Goal: Information Seeking & Learning: Learn about a topic

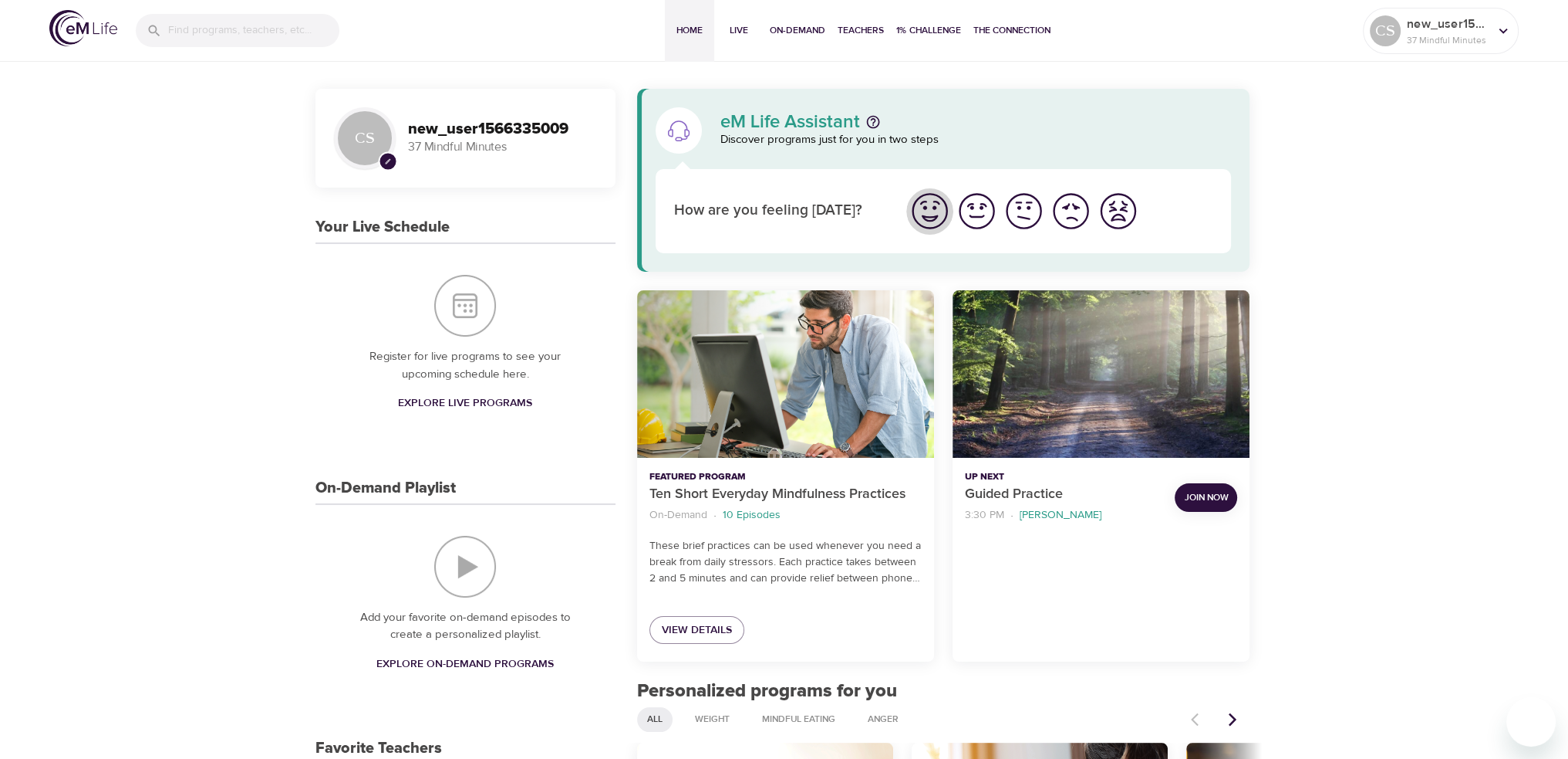
click at [931, 206] on img "I'm feeling great" at bounding box center [929, 211] width 42 height 42
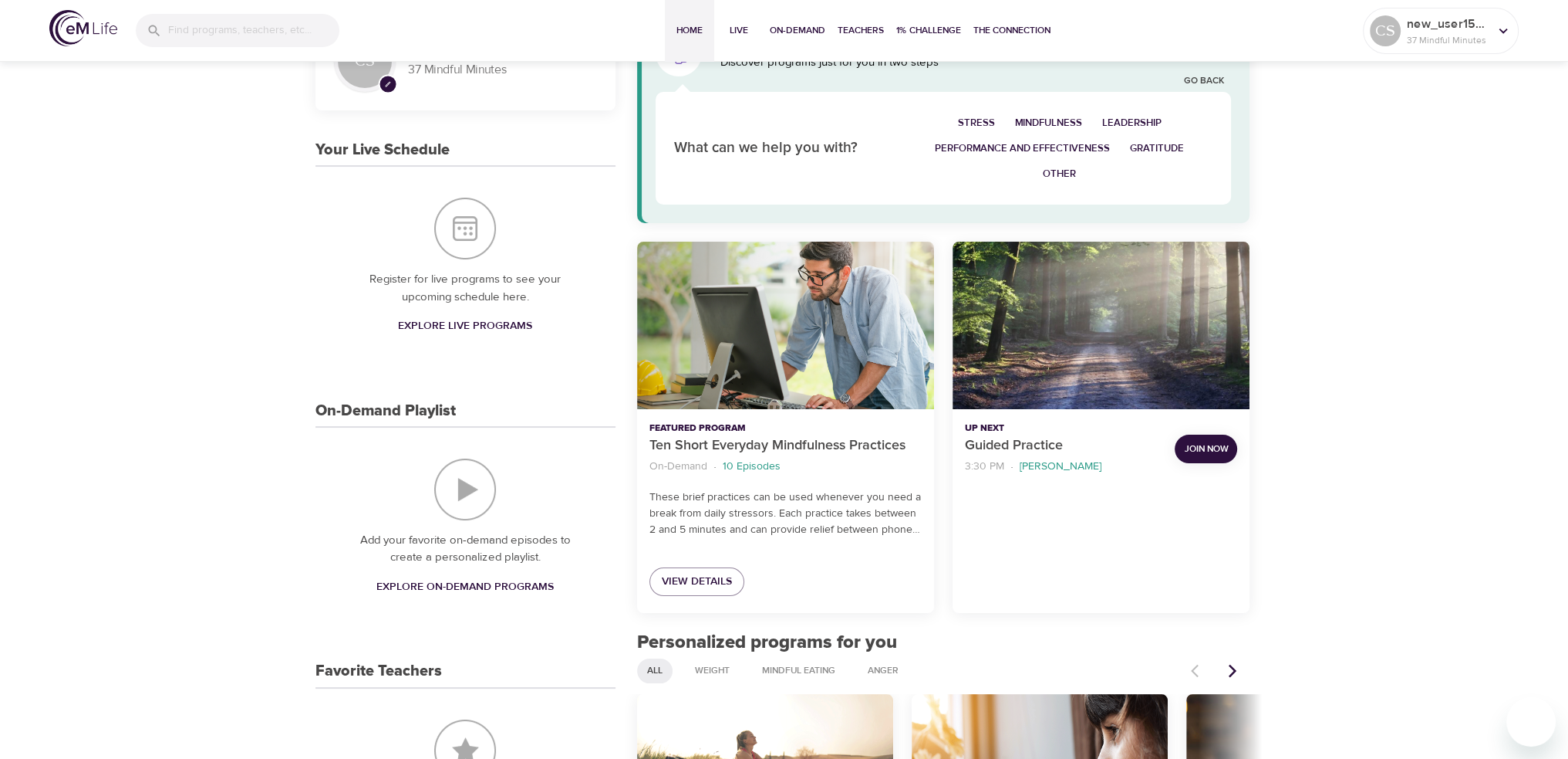
scroll to position [155, 0]
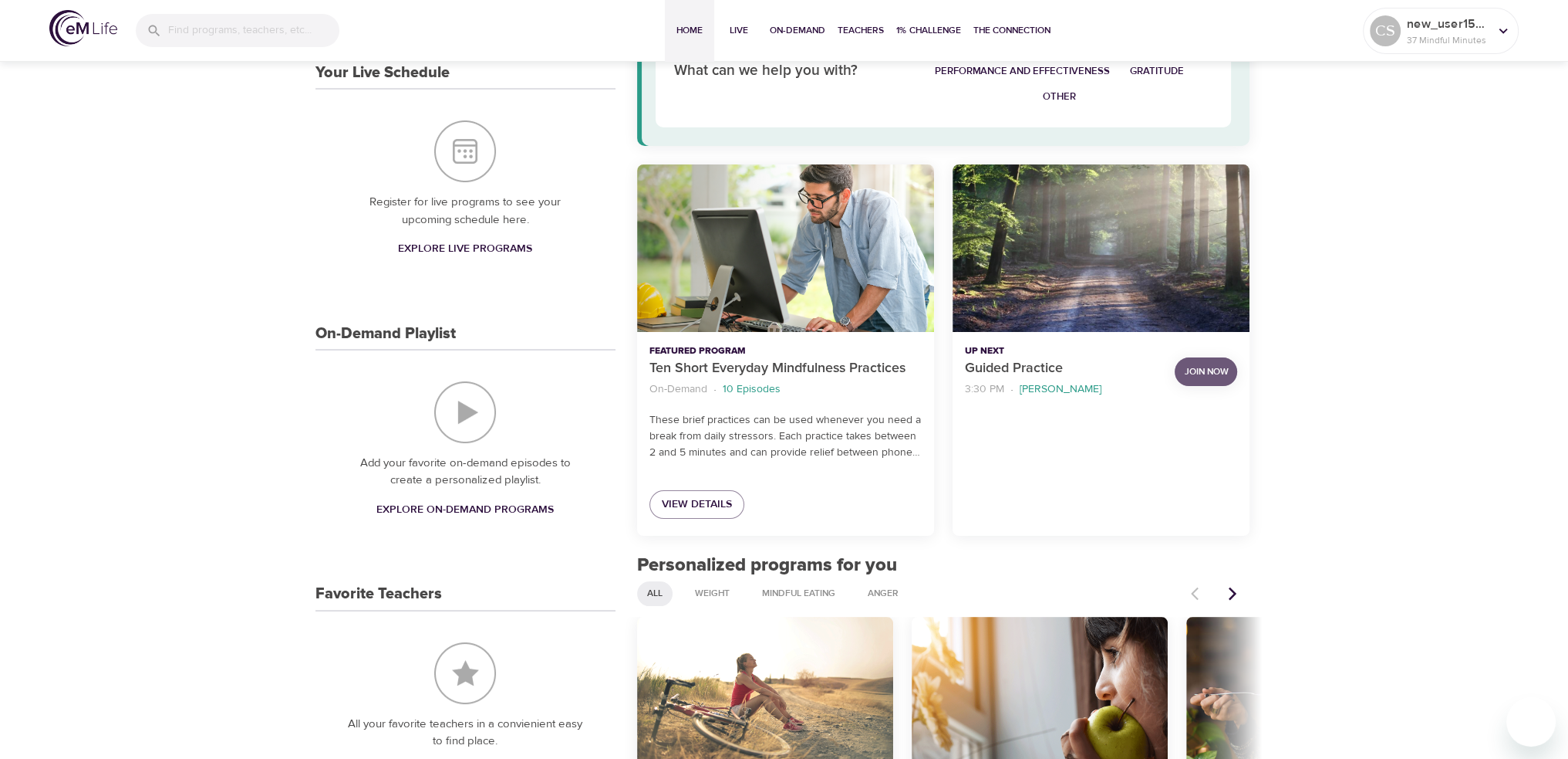
click at [1200, 373] on span "Join Now" at bounding box center [1206, 372] width 44 height 16
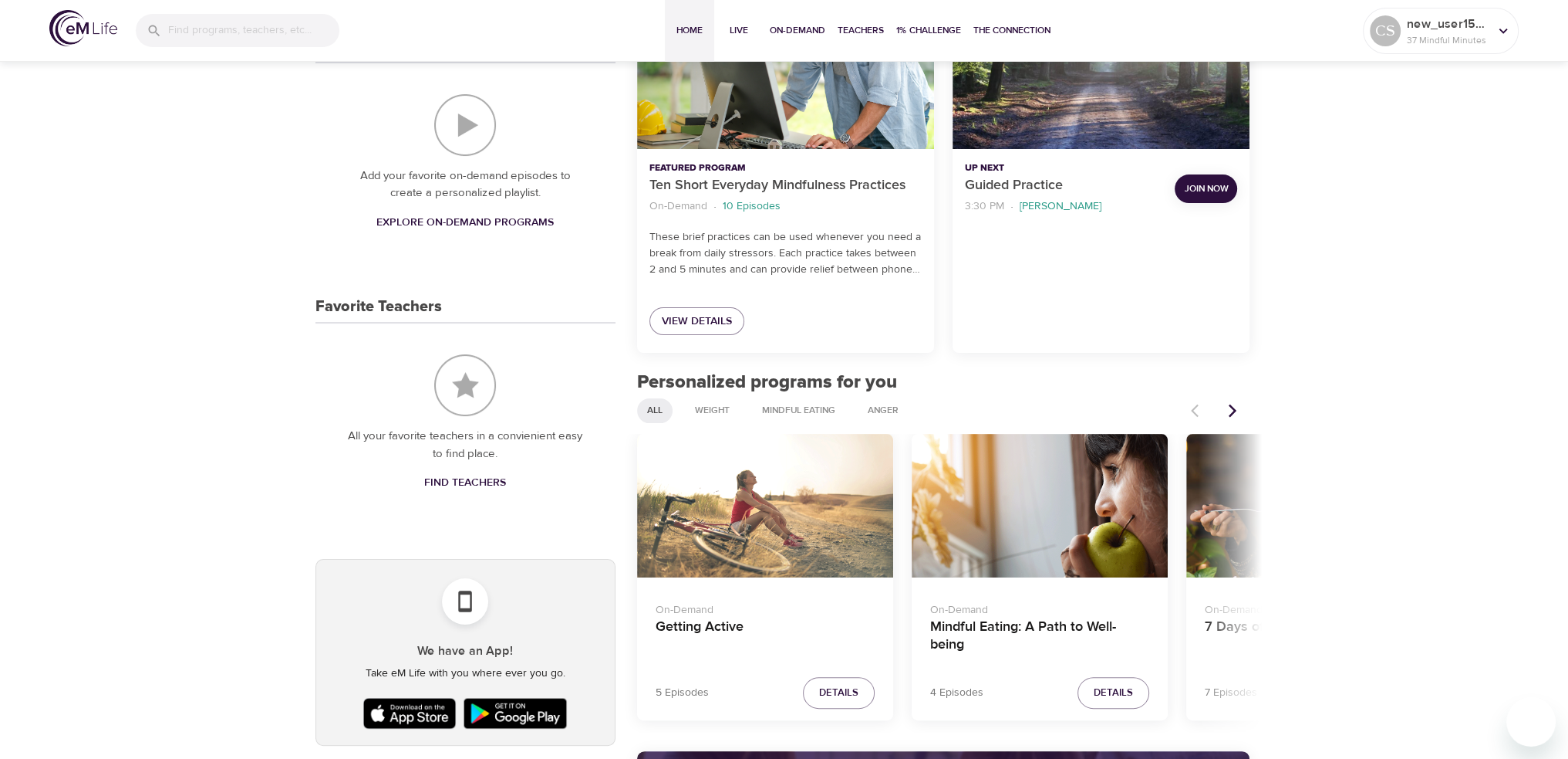
scroll to position [386, 0]
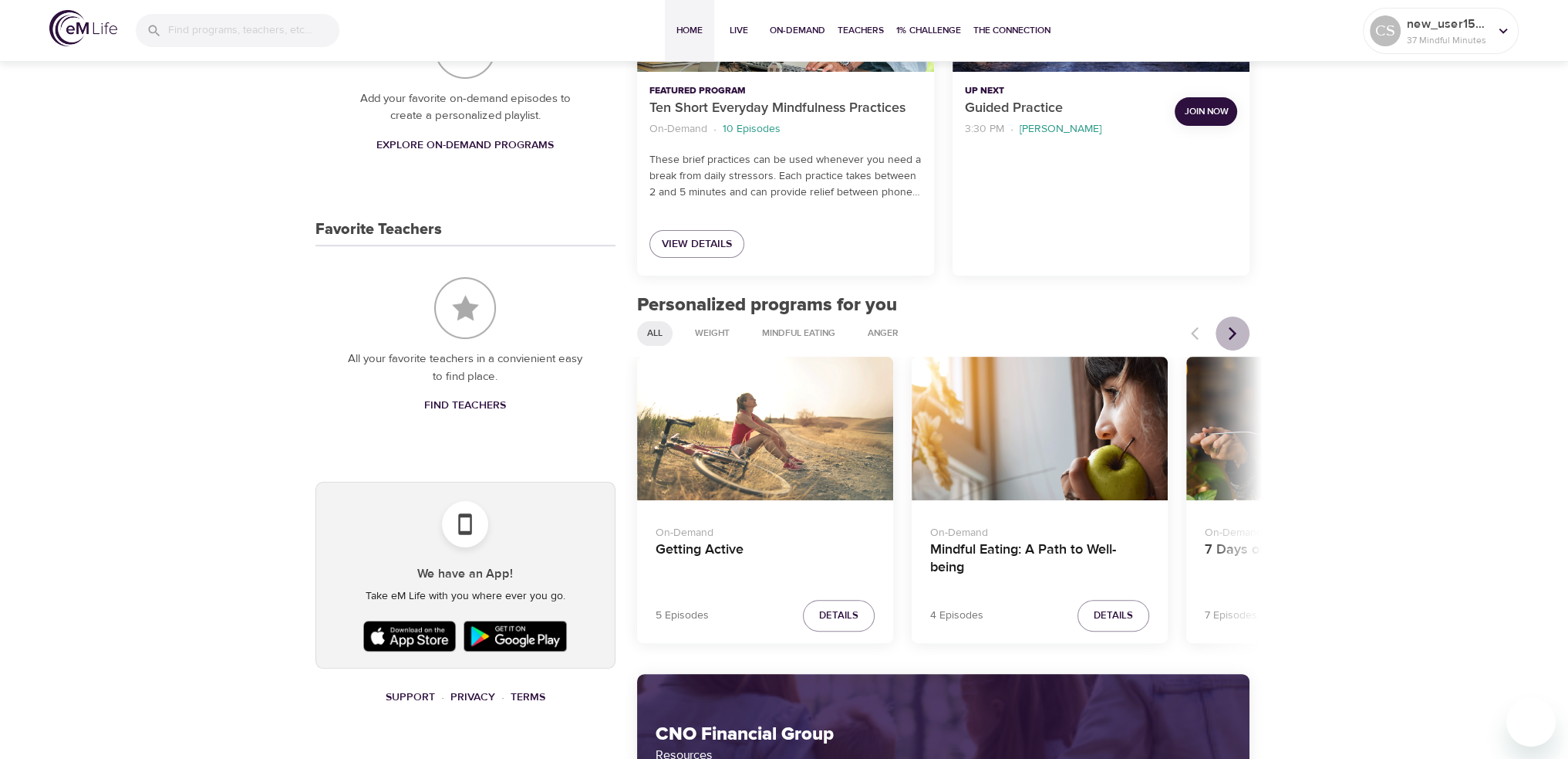
click at [1234, 330] on icon "Next items" at bounding box center [1233, 333] width 8 height 13
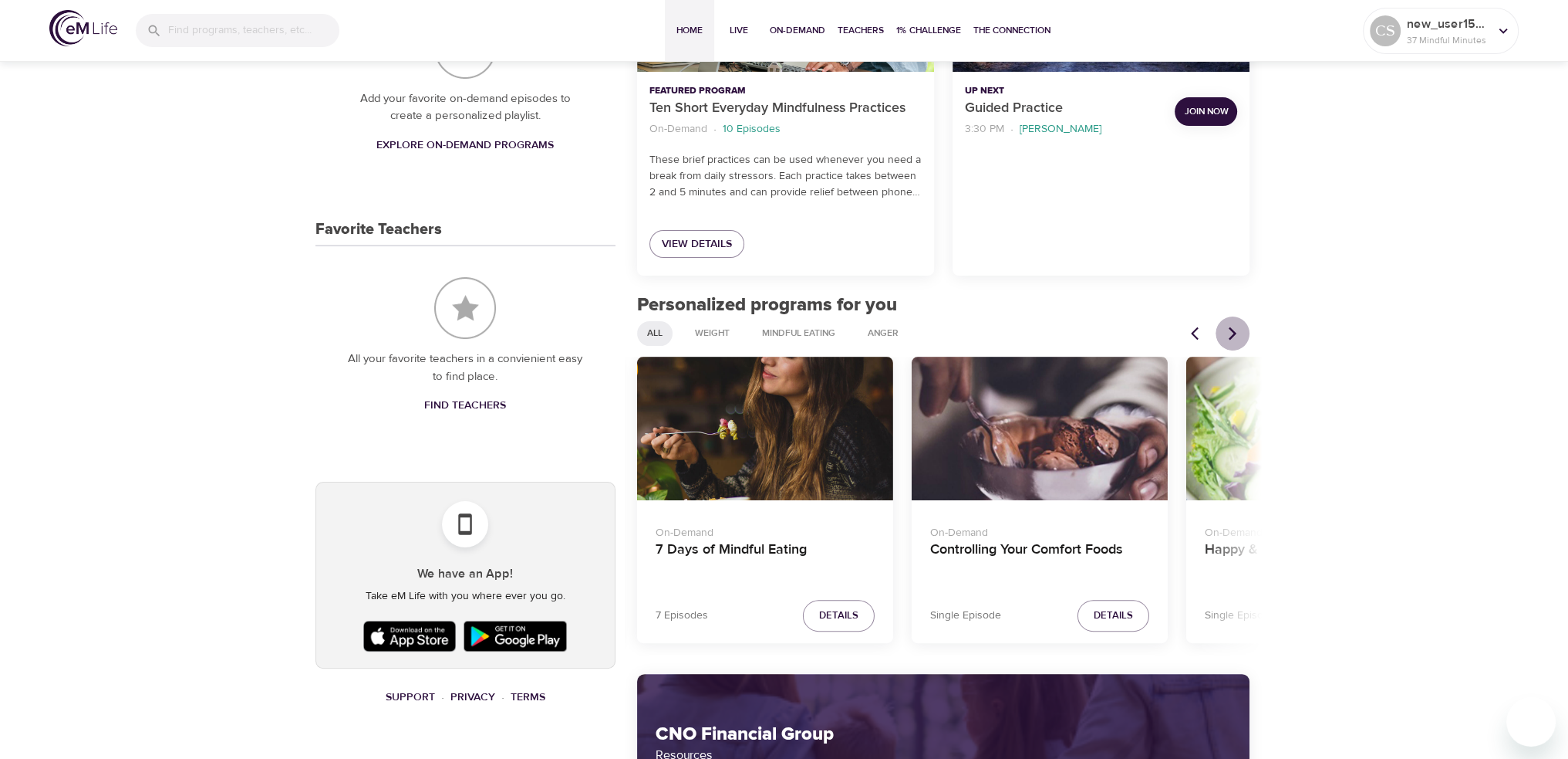
click at [1228, 329] on icon "Next items" at bounding box center [1232, 333] width 15 height 15
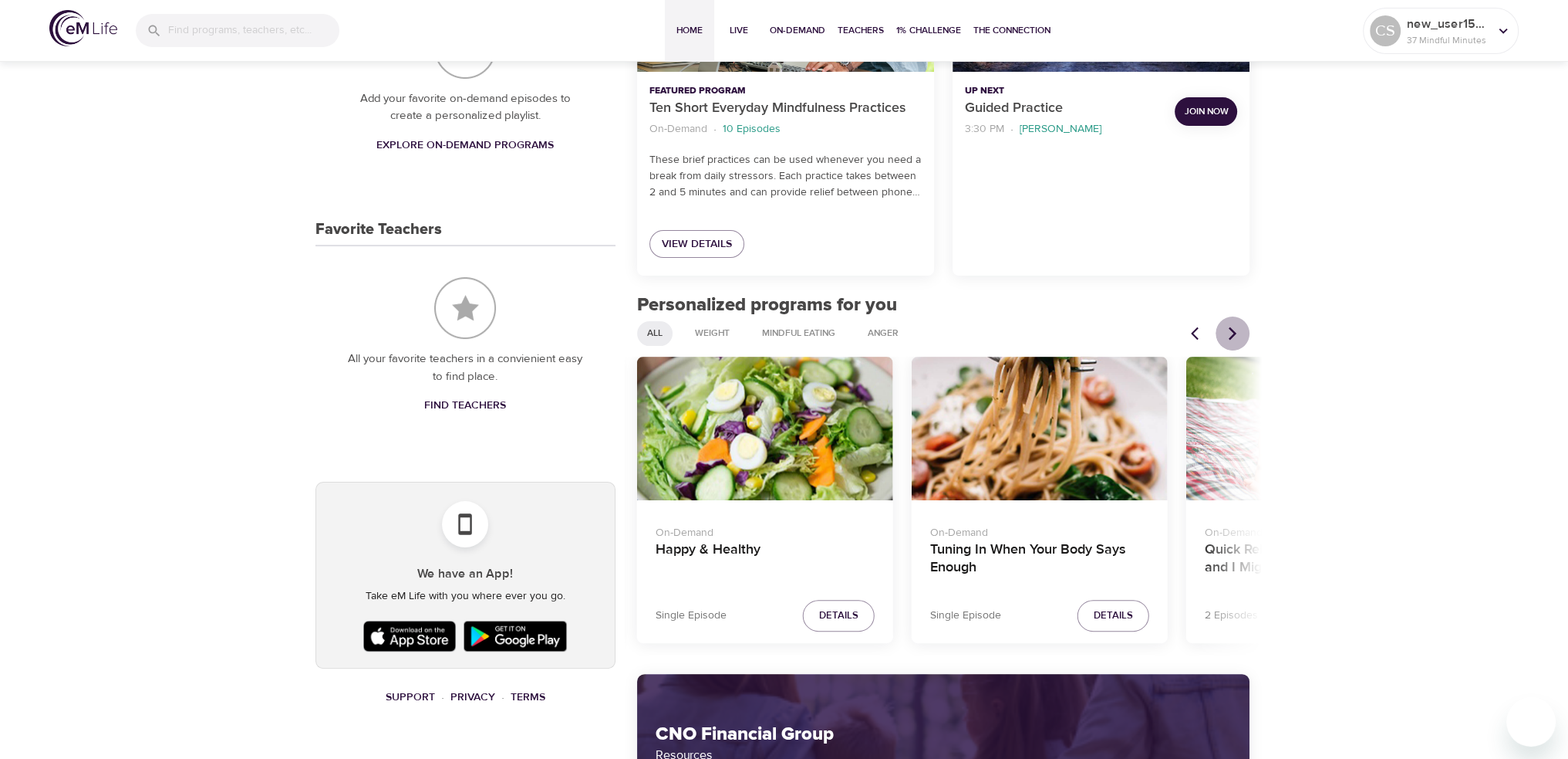
click at [1230, 327] on icon "Next items" at bounding box center [1233, 333] width 8 height 13
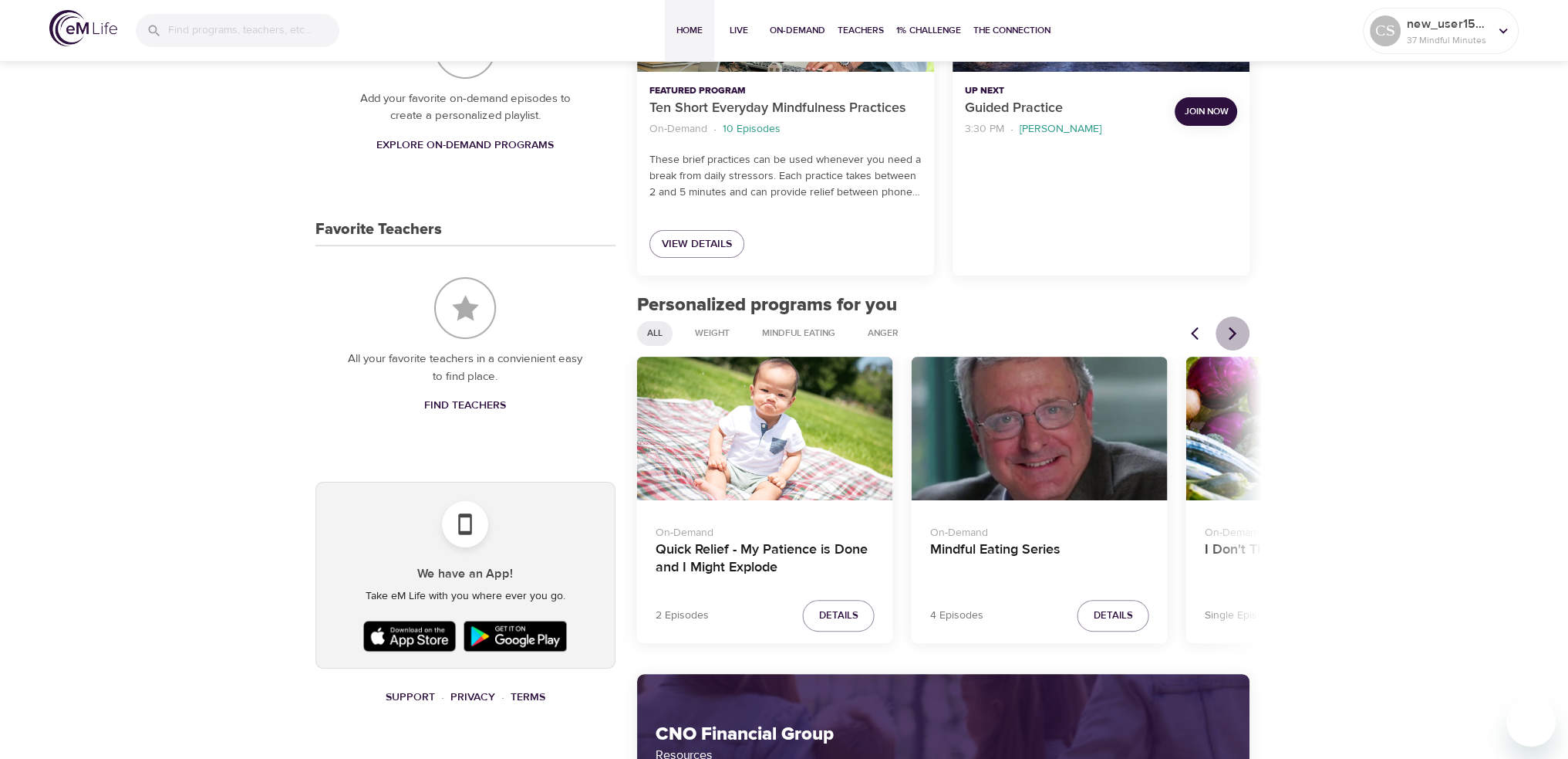
click at [1232, 329] on icon "Next items" at bounding box center [1233, 333] width 8 height 13
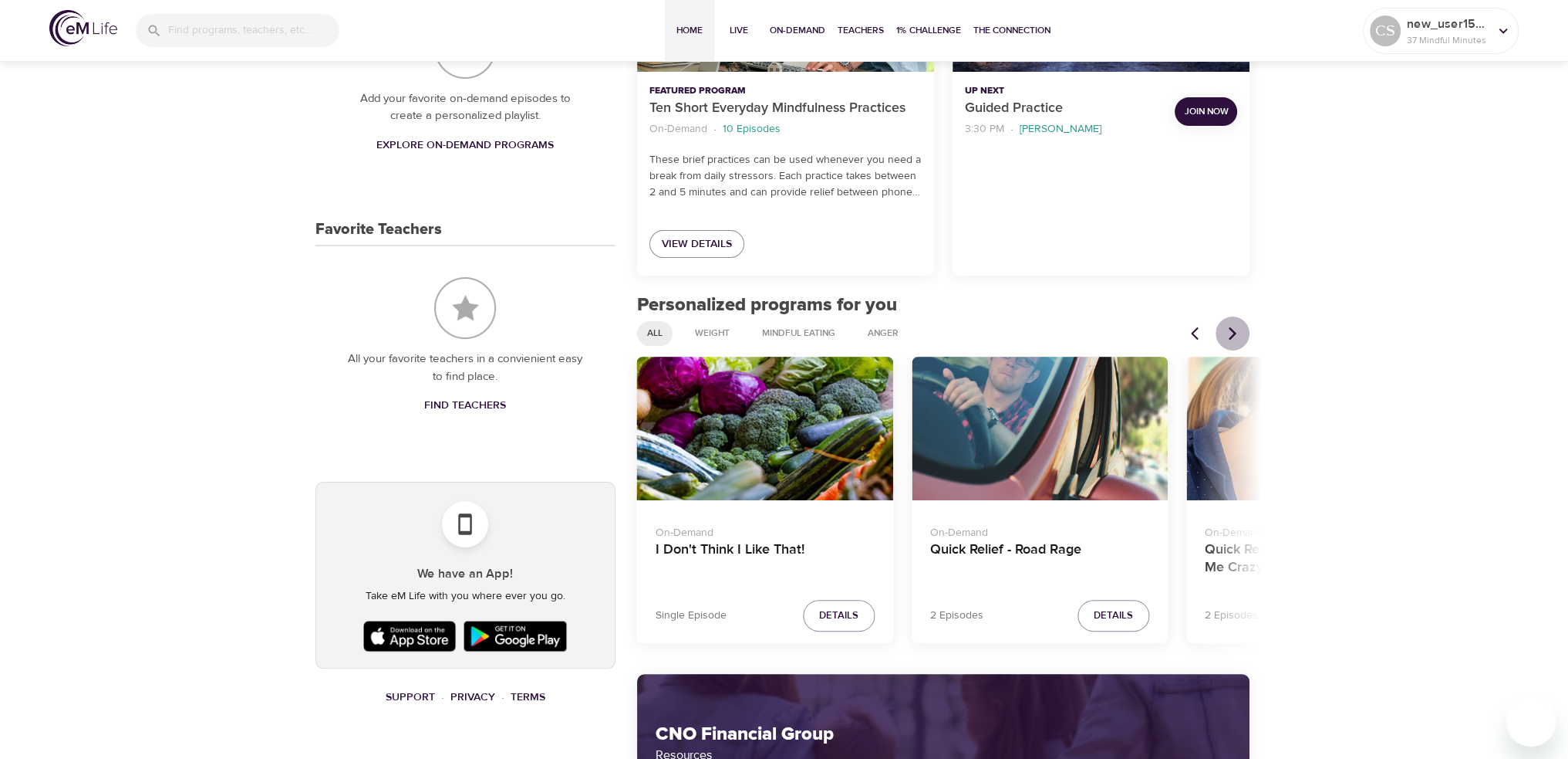
click at [1232, 329] on icon "Next items" at bounding box center [1233, 333] width 8 height 13
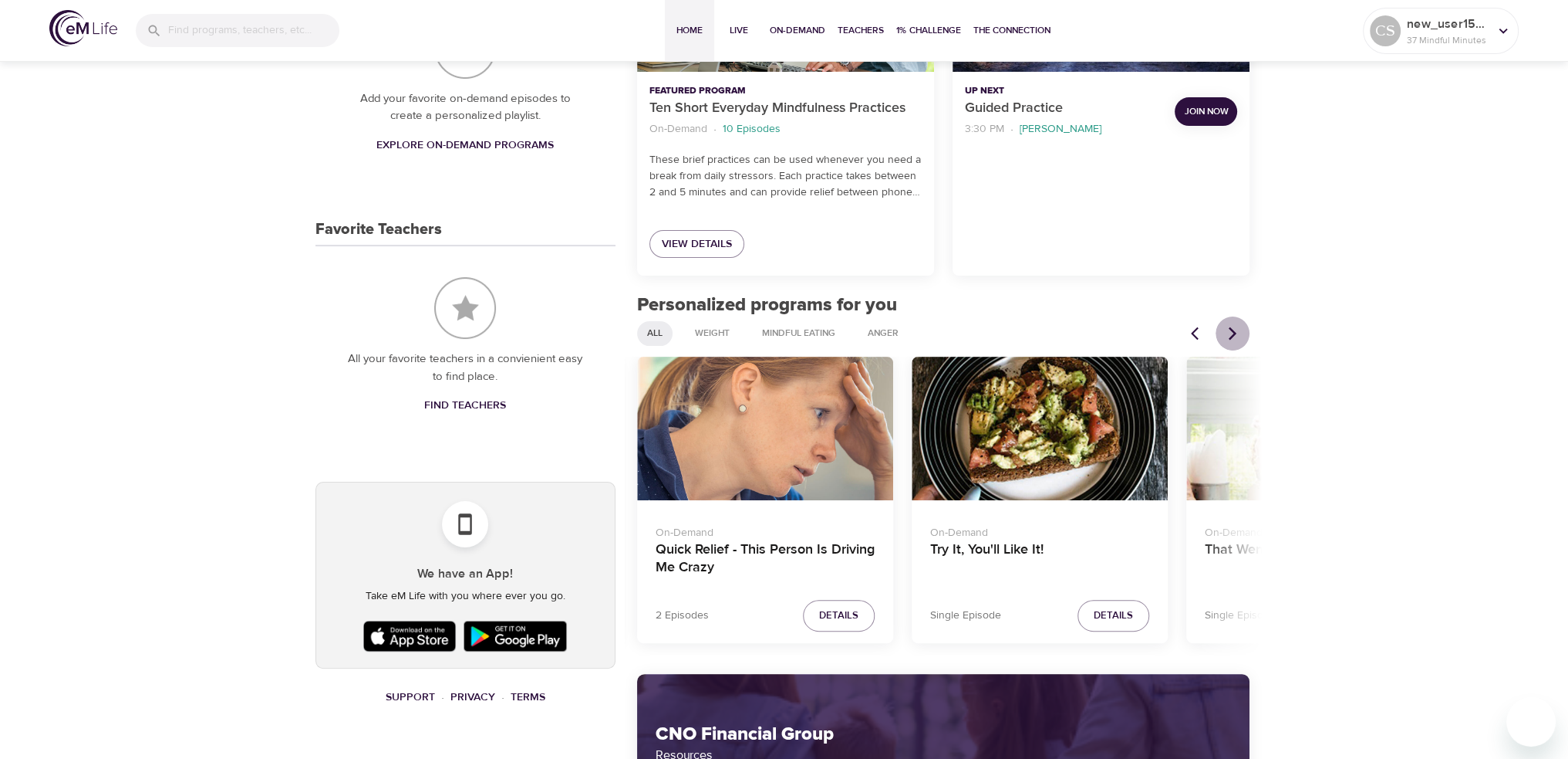
click at [1232, 329] on icon "Next items" at bounding box center [1233, 333] width 8 height 13
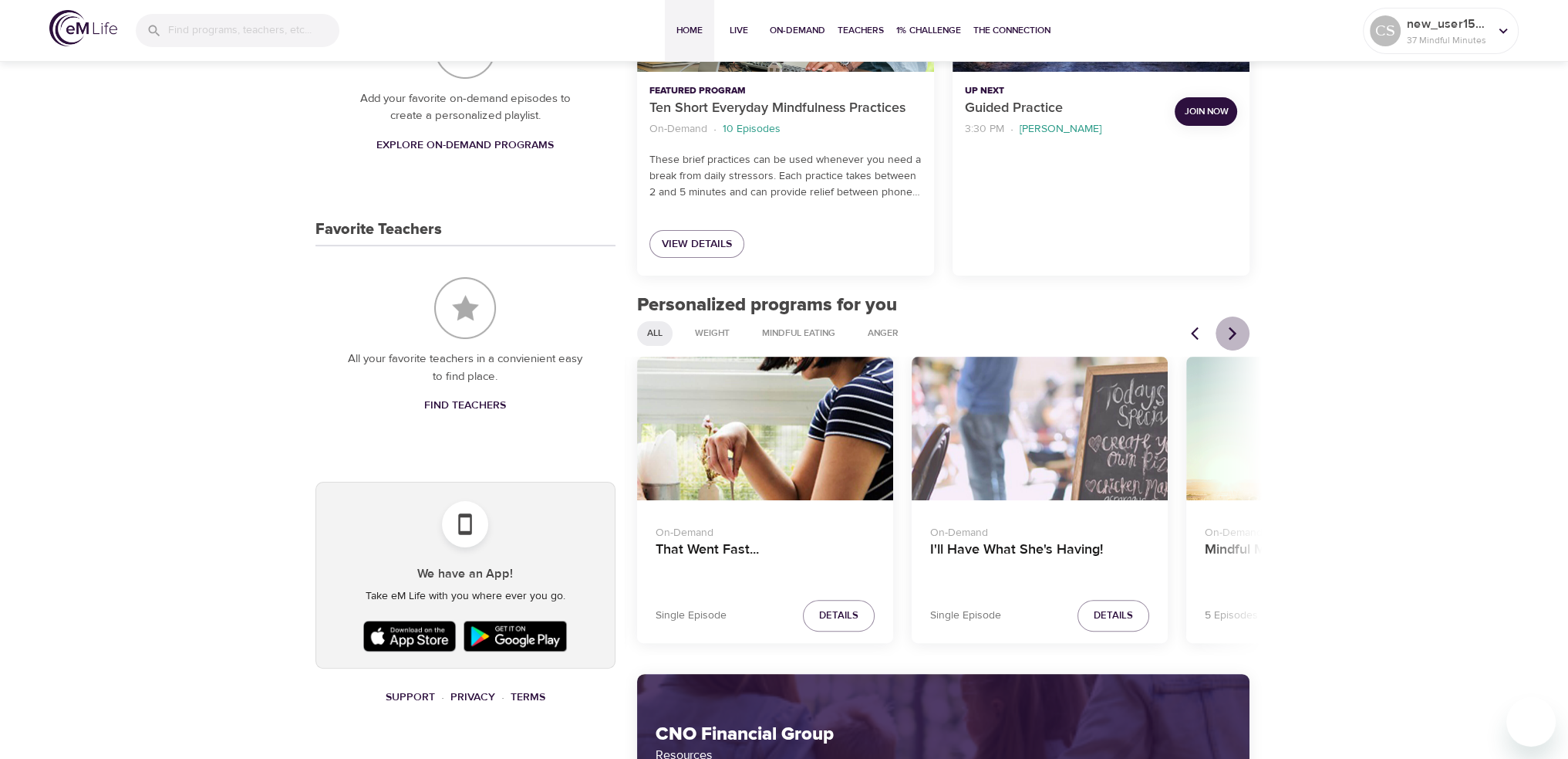
click at [1232, 329] on icon "Next items" at bounding box center [1233, 333] width 8 height 13
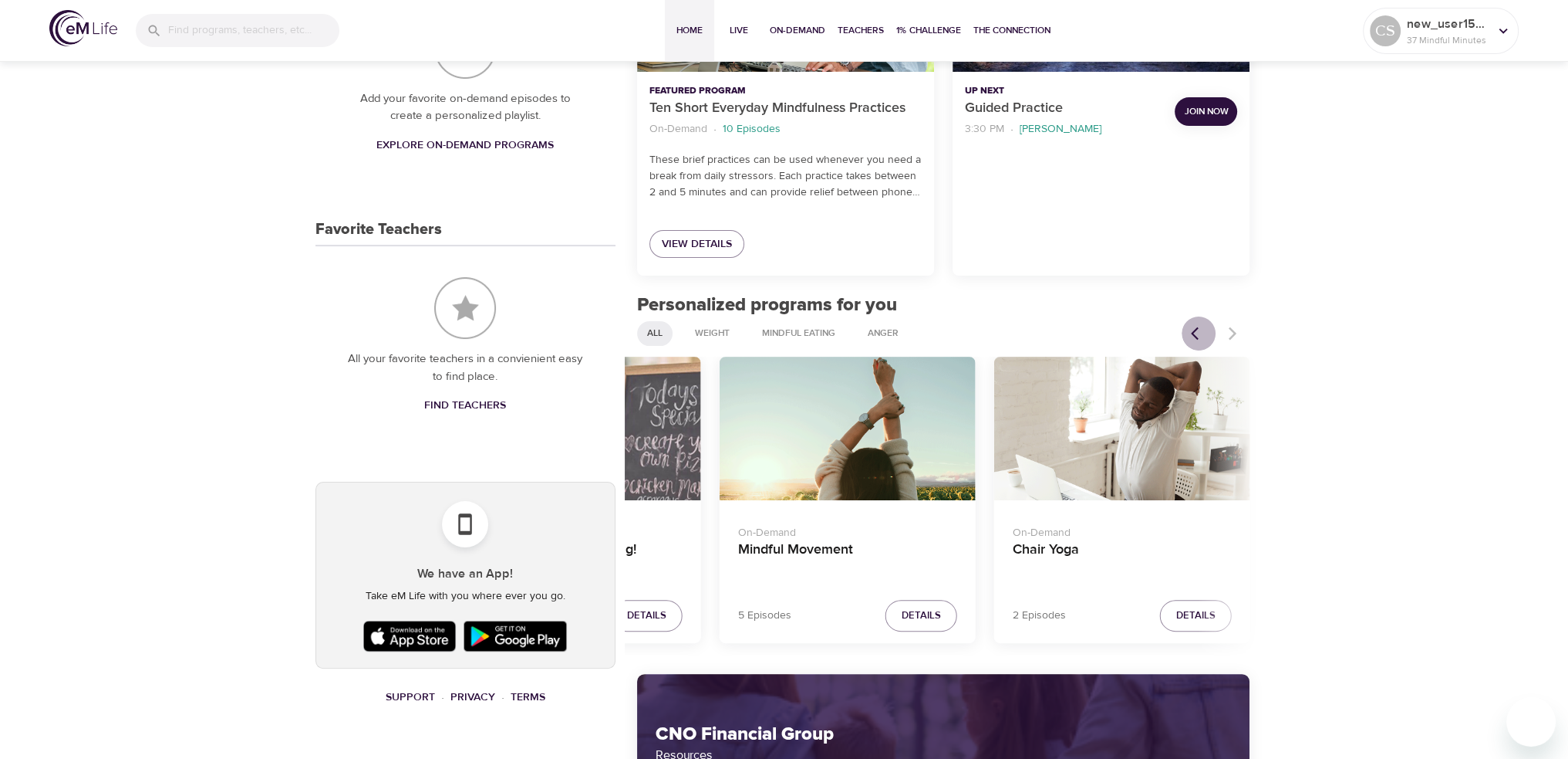
click at [1199, 333] on icon "Previous items" at bounding box center [1198, 333] width 15 height 15
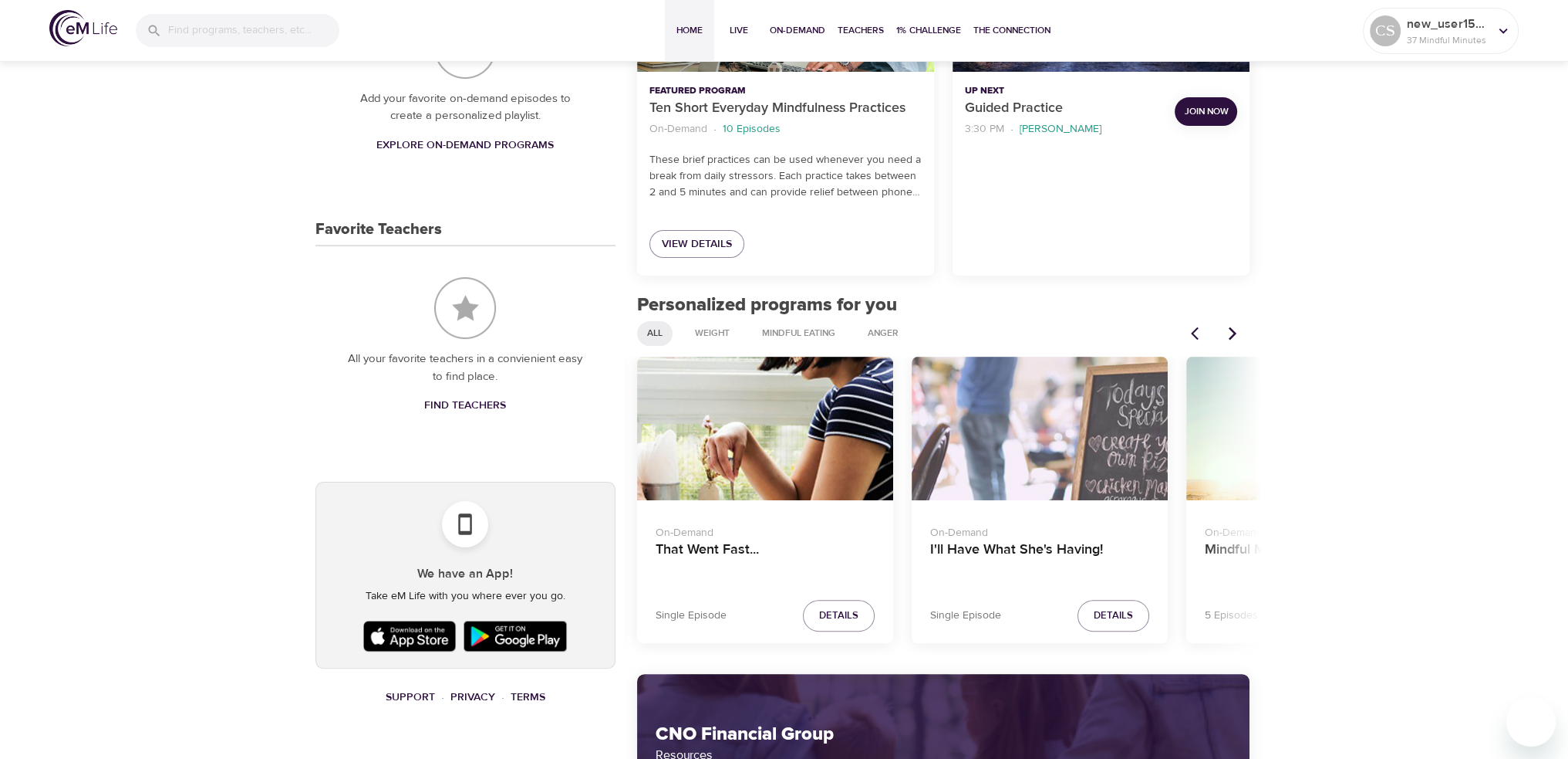
click at [1199, 333] on icon "Previous items" at bounding box center [1198, 333] width 15 height 15
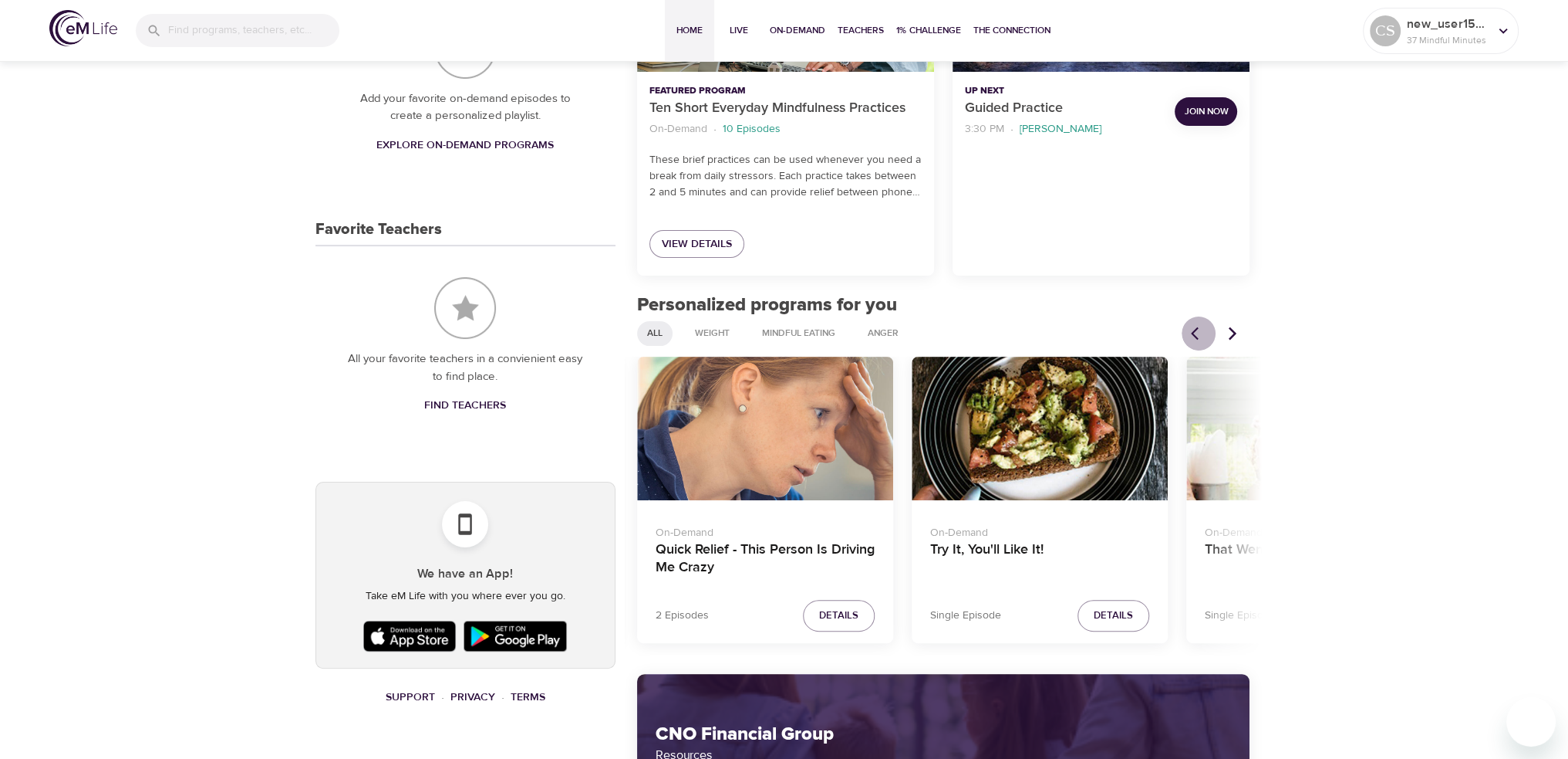
click at [1199, 333] on icon "Previous items" at bounding box center [1198, 333] width 15 height 15
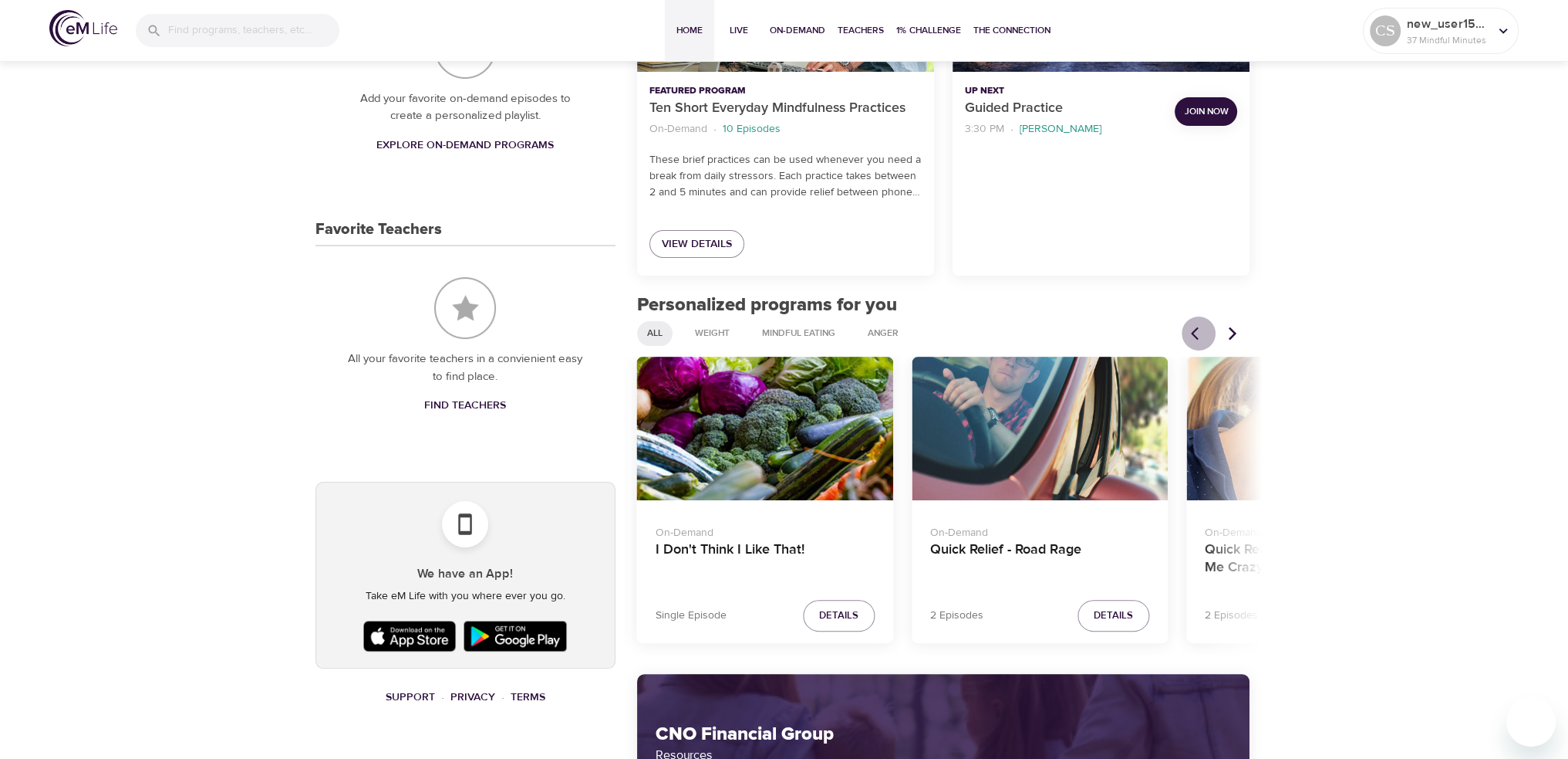
click at [1199, 333] on icon "Previous items" at bounding box center [1198, 333] width 15 height 15
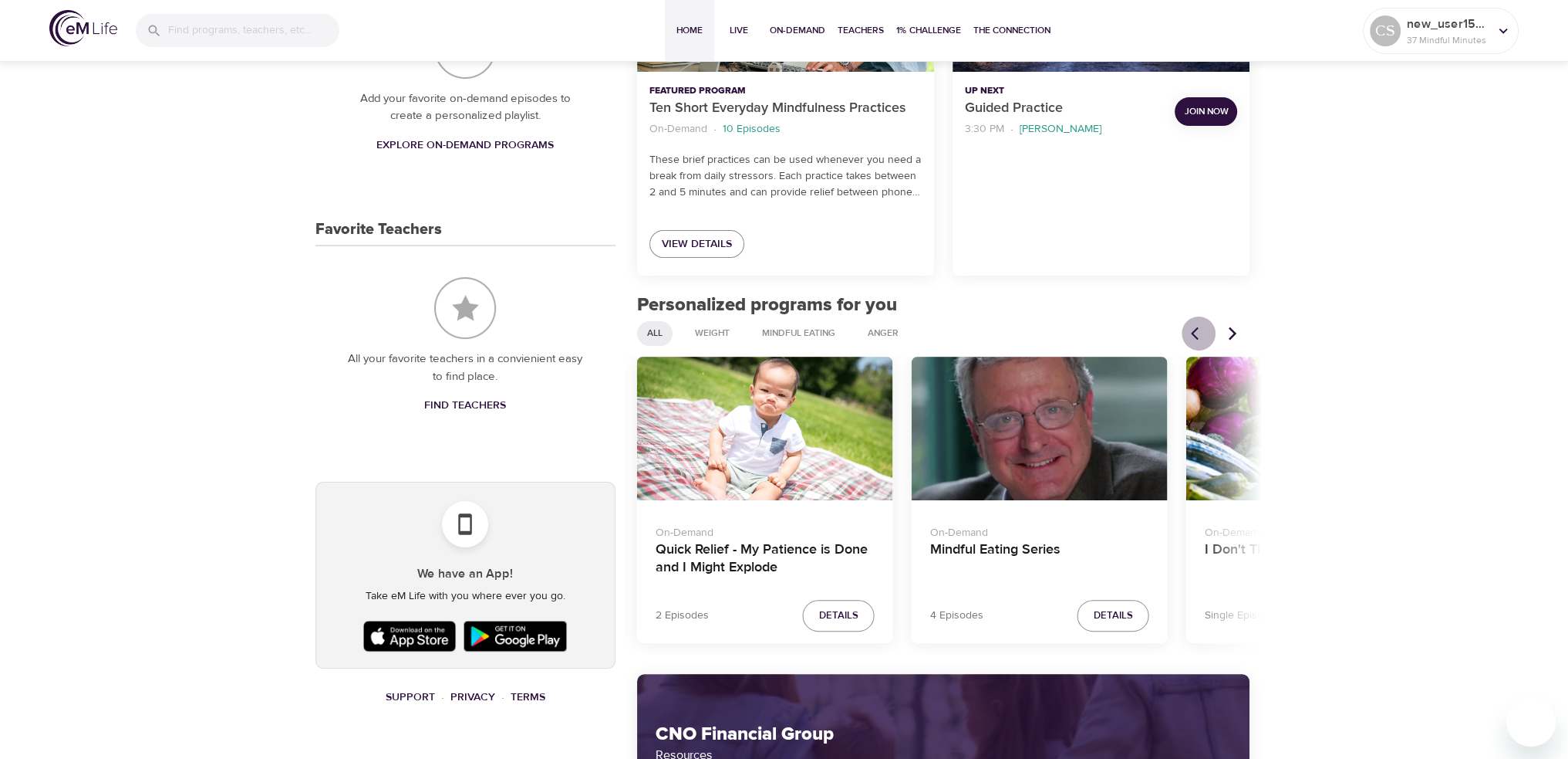
click at [1199, 333] on icon "Previous items" at bounding box center [1198, 333] width 15 height 15
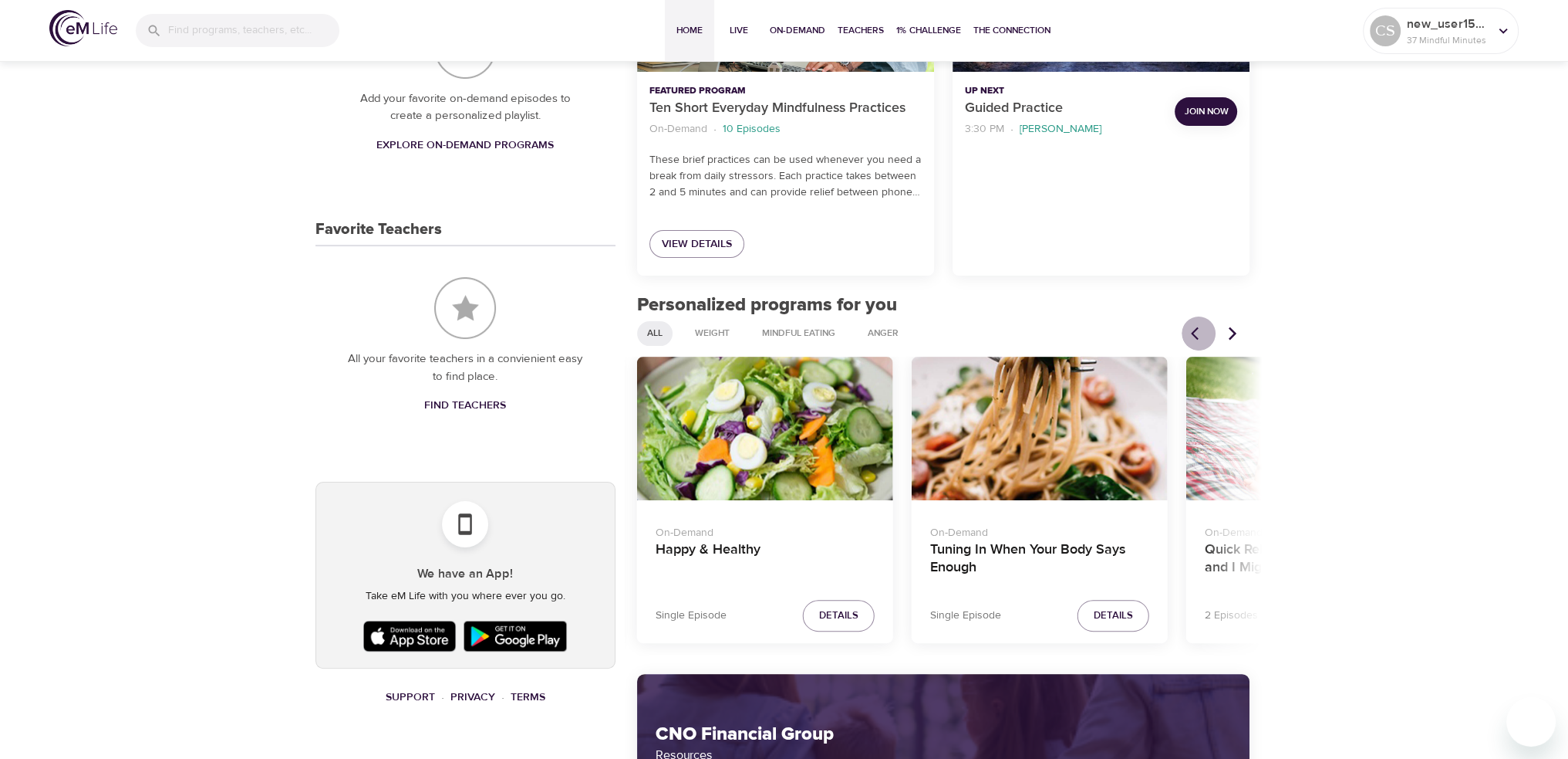
click at [1199, 333] on icon "Previous items" at bounding box center [1198, 333] width 15 height 15
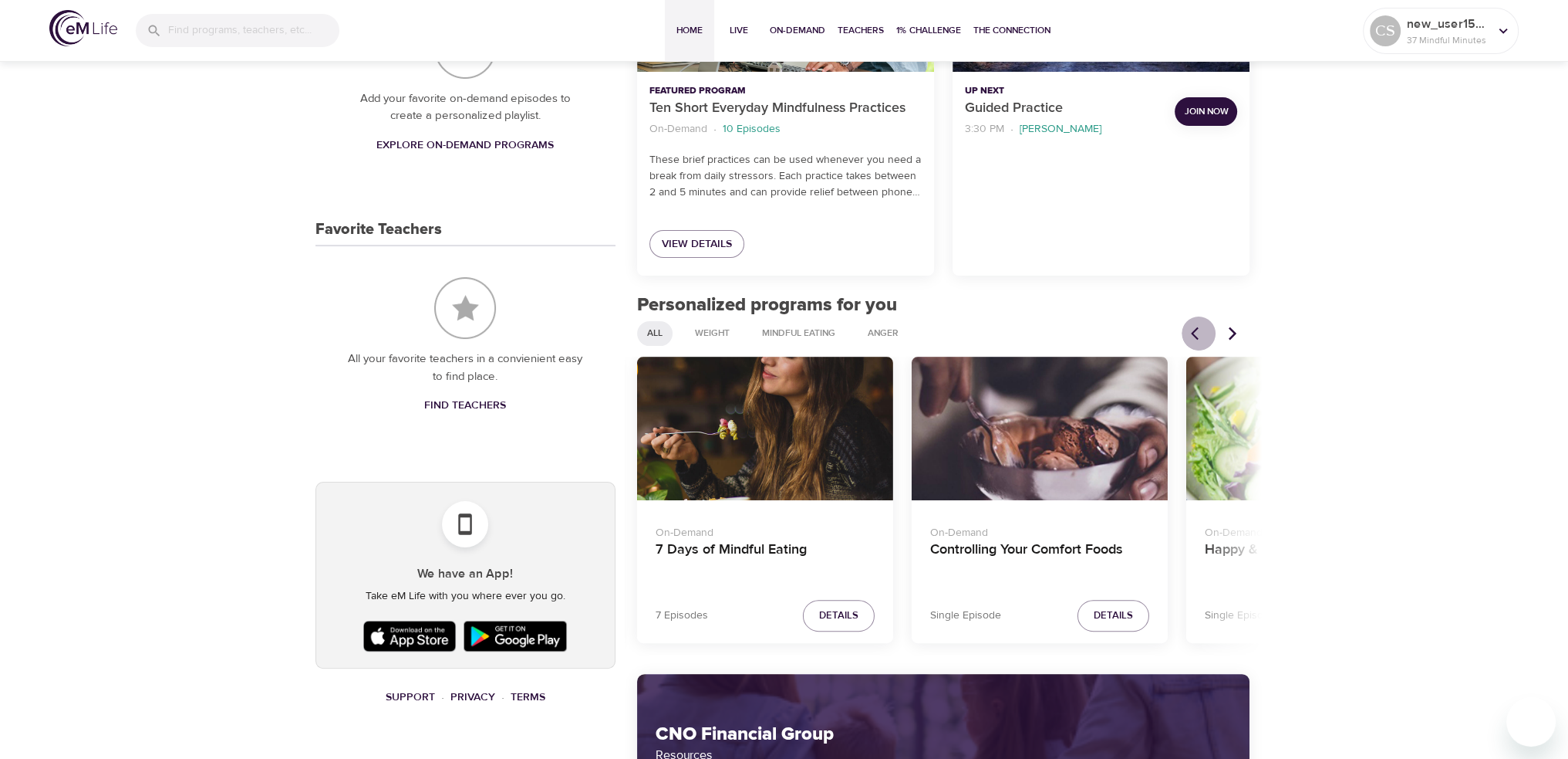
click at [1199, 333] on icon "Previous items" at bounding box center [1198, 333] width 15 height 15
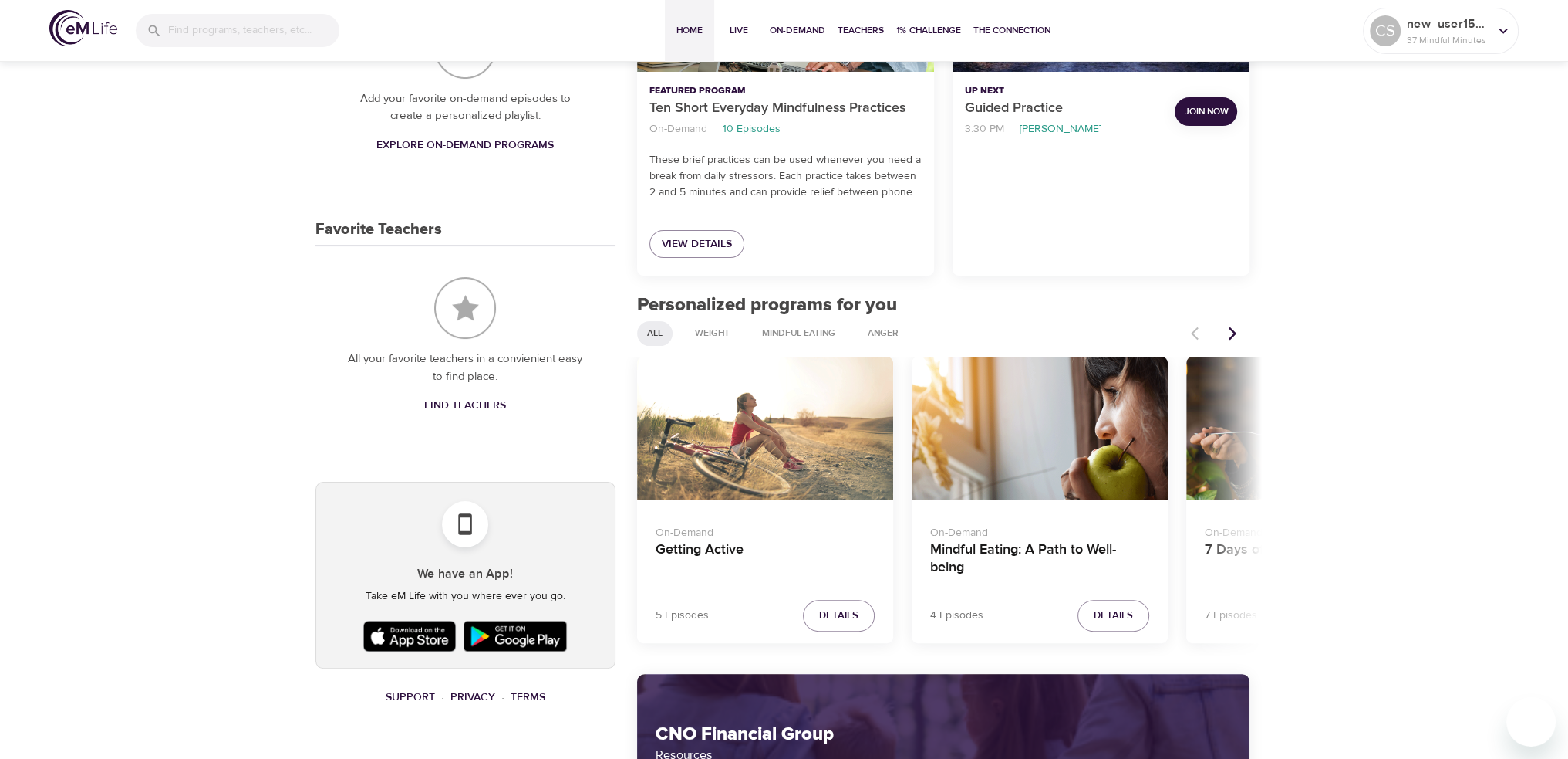
click at [1199, 333] on div at bounding box center [1216, 334] width 68 height 34
click at [1226, 335] on icon "Next items" at bounding box center [1232, 333] width 15 height 15
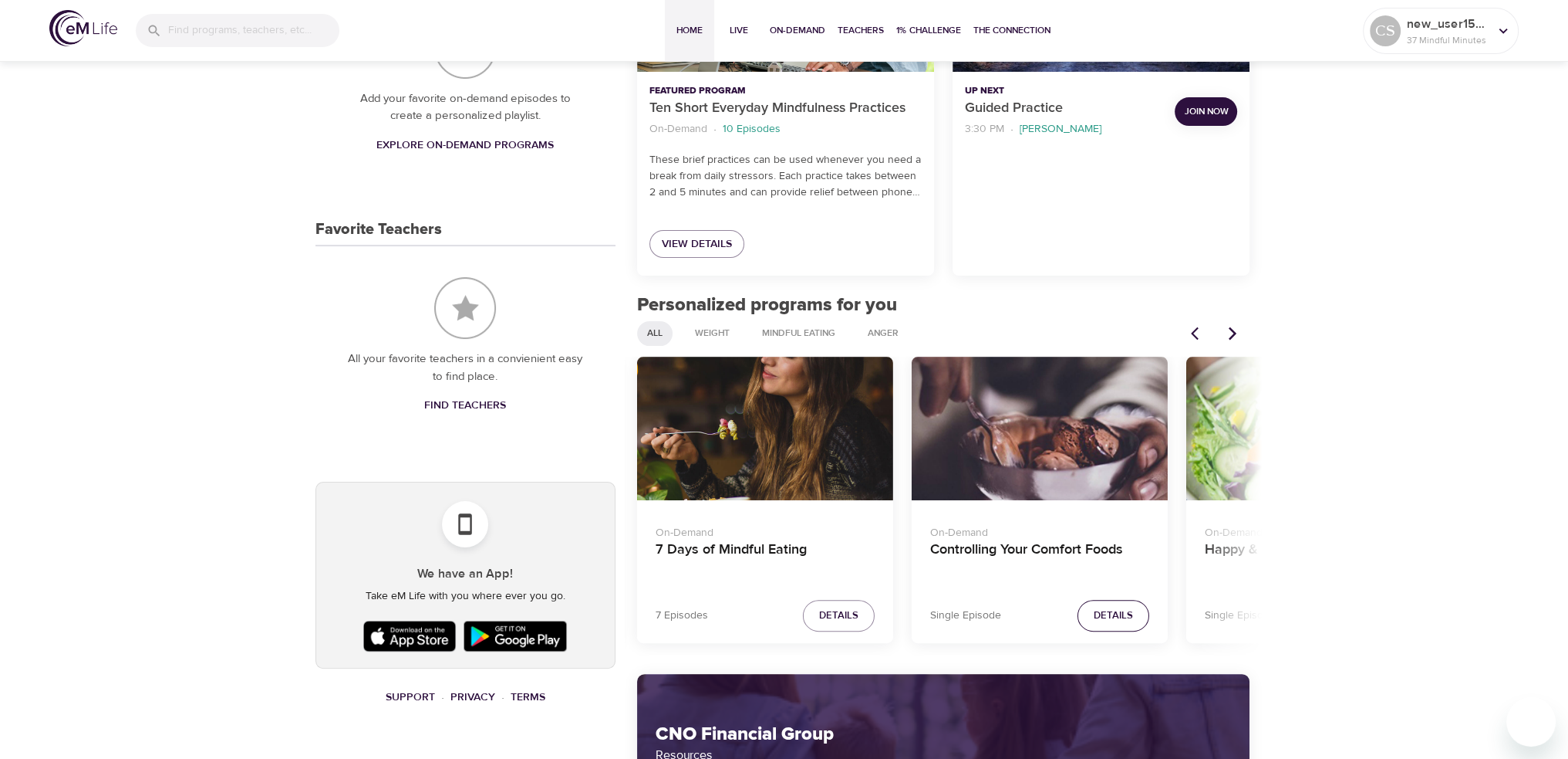
click at [1119, 613] on span "Details" at bounding box center [1113, 616] width 40 height 18
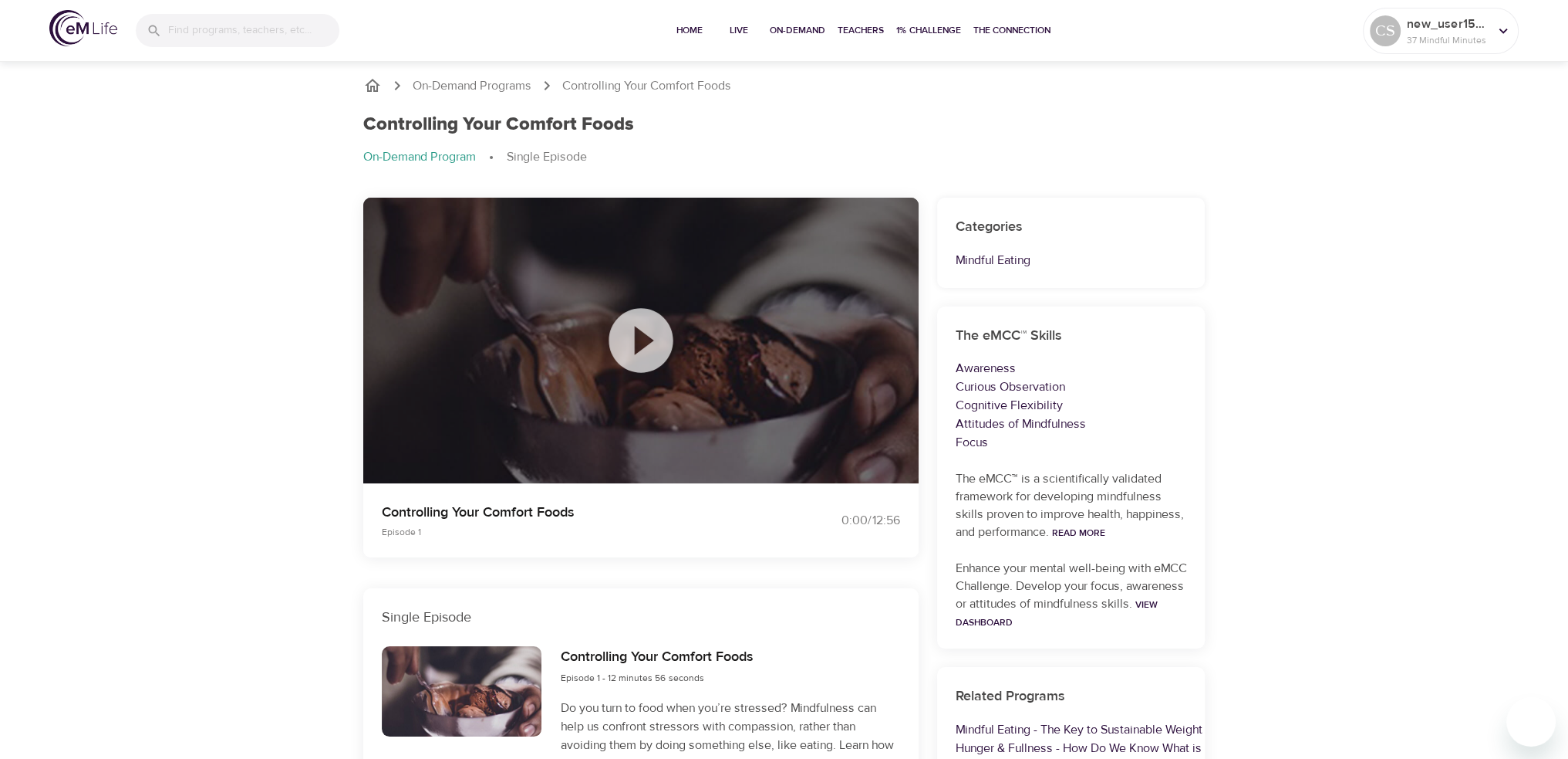
click at [646, 342] on icon at bounding box center [640, 340] width 77 height 77
click at [1273, 470] on div "On-Demand Programs Controlling Your Comfort Foods Controlling Your Comfort Food…" at bounding box center [784, 563] width 1568 height 1011
click at [225, 224] on div "On-Demand Programs Controlling Your Comfort Foods Controlling Your Comfort Food…" at bounding box center [784, 563] width 1568 height 1011
click at [456, 80] on p "On-Demand Programs" at bounding box center [472, 86] width 119 height 18
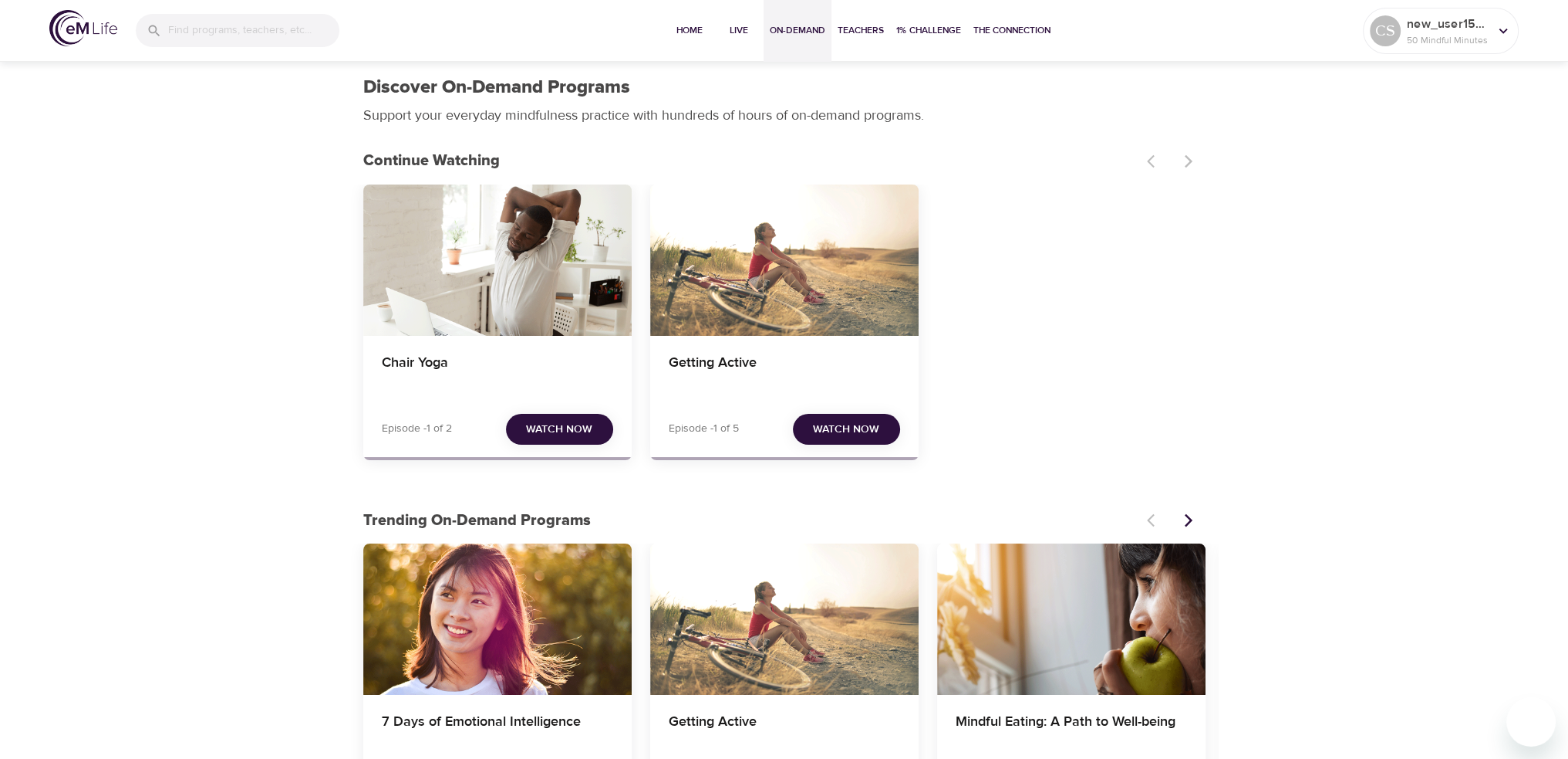
scroll to position [77, 0]
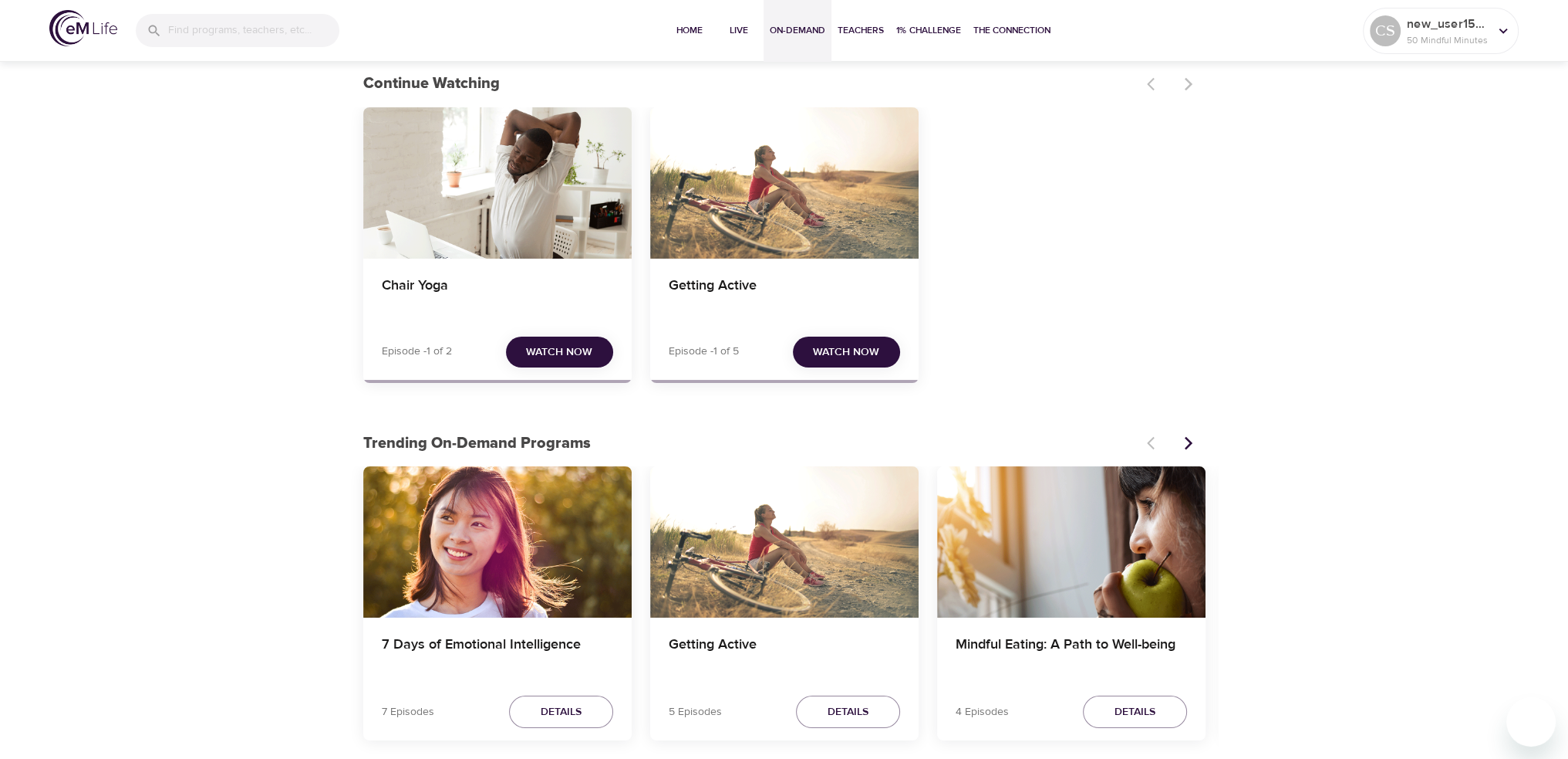
click at [1001, 119] on div "Chair Yoga Episode -1 of 2 Watch Now Getting Active Episode -1 of 5 Watch Now" at bounding box center [784, 250] width 842 height 288
click at [1077, 255] on div "Chair Yoga Episode -1 of 2 Watch Now Getting Active Episode -1 of 5 Watch Now" at bounding box center [784, 250] width 842 height 288
